Goal: Find specific page/section: Find specific page/section

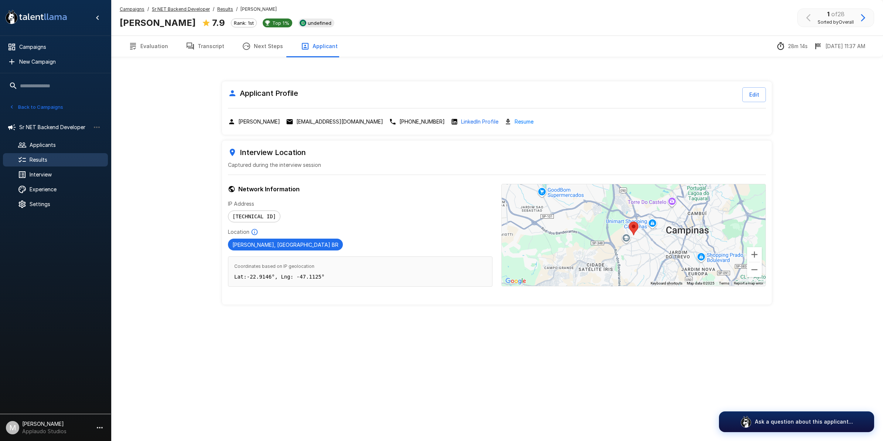
click at [51, 163] on span "Results" at bounding box center [66, 159] width 72 height 7
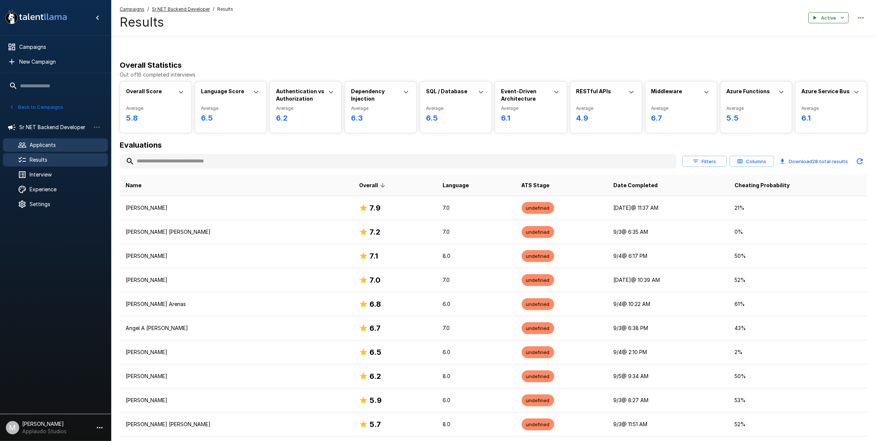
click at [52, 143] on span "Applicants" at bounding box center [66, 144] width 72 height 7
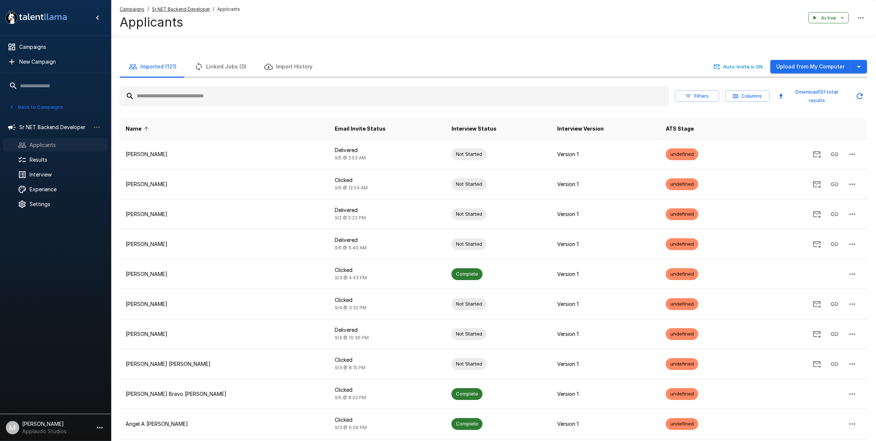
click at [46, 139] on div "Applicants" at bounding box center [55, 144] width 105 height 13
click at [45, 128] on span "Sr NET Backend Developer" at bounding box center [54, 126] width 71 height 7
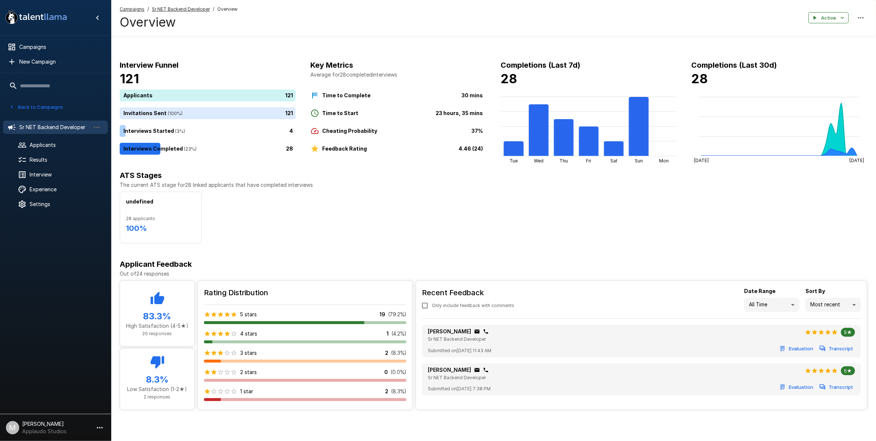
click at [336, 21] on div "Campaigns / Sr NET Backend Developer / Overview Overview Active" at bounding box center [493, 17] width 765 height 35
click at [424, 202] on div "undefined 28 applicants 100 %" at bounding box center [494, 217] width 748 height 52
click at [616, 218] on div "undefined 28 applicants 100 %" at bounding box center [494, 217] width 748 height 52
click at [411, 212] on div "undefined 28 applicants 100 %" at bounding box center [494, 217] width 748 height 52
